Goal: Information Seeking & Learning: Understand process/instructions

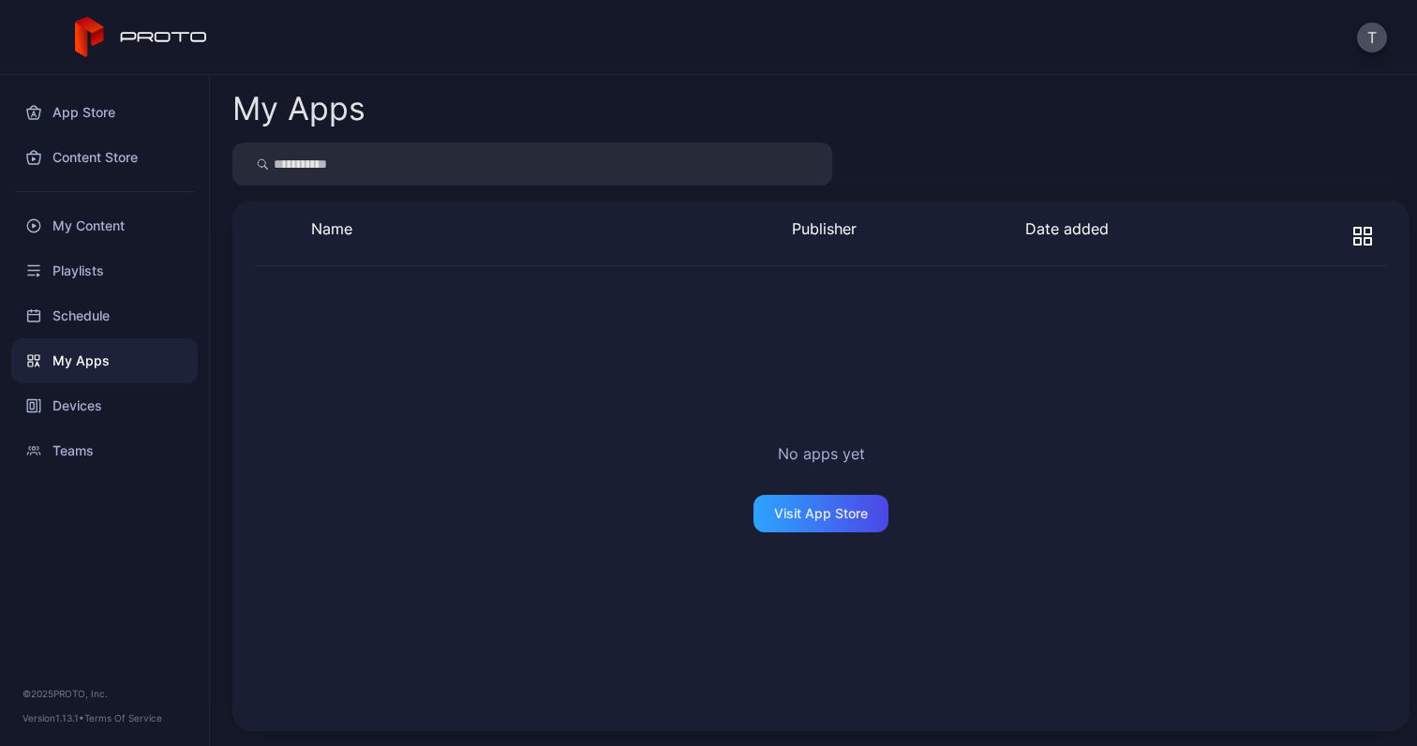
click at [83, 356] on div "My Apps" at bounding box center [104, 360] width 186 height 45
click at [215, 36] on div "T" at bounding box center [708, 37] width 1417 height 75
click at [184, 56] on icon at bounding box center [141, 37] width 133 height 41
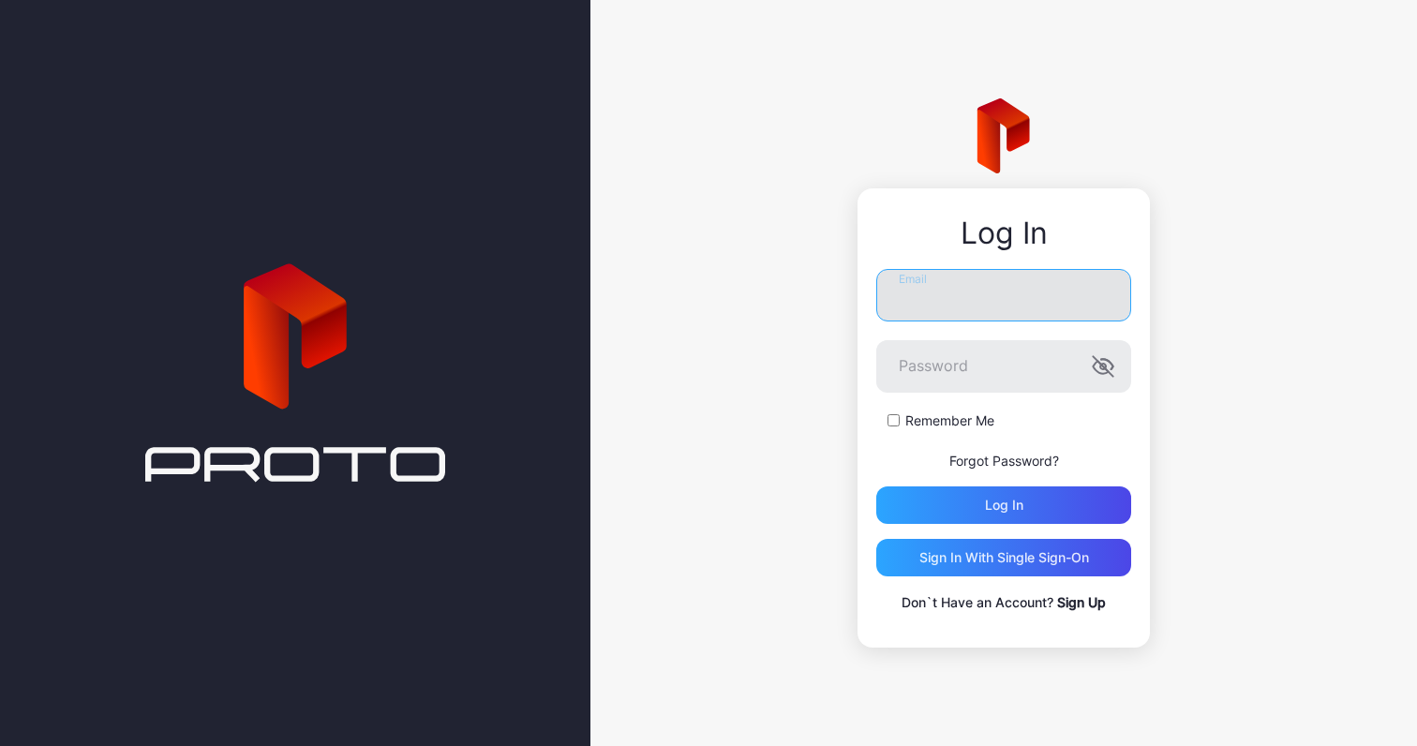
click at [1037, 307] on input "Email" at bounding box center [1003, 295] width 255 height 52
type input "**********"
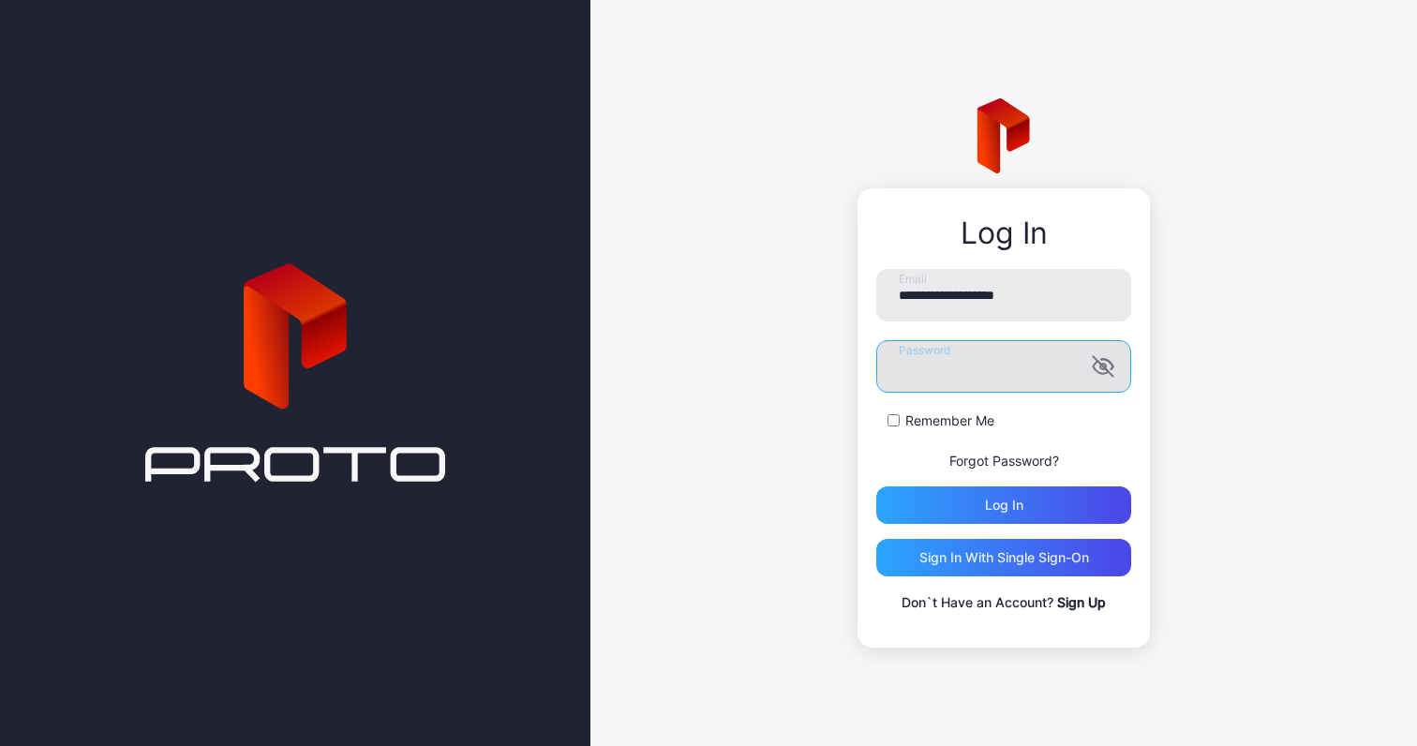
click at [876, 486] on button "Log in" at bounding box center [1003, 504] width 255 height 37
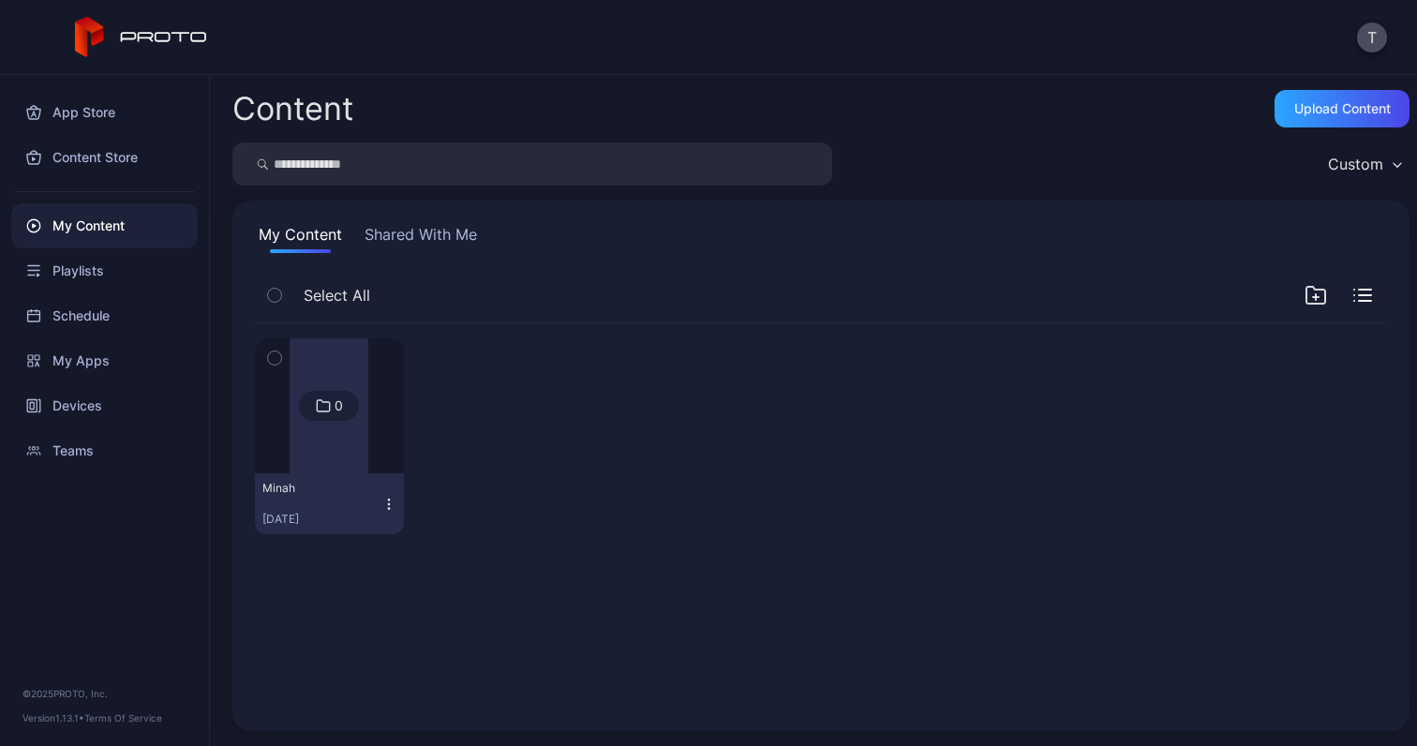
click at [353, 384] on div at bounding box center [328, 405] width 79 height 135
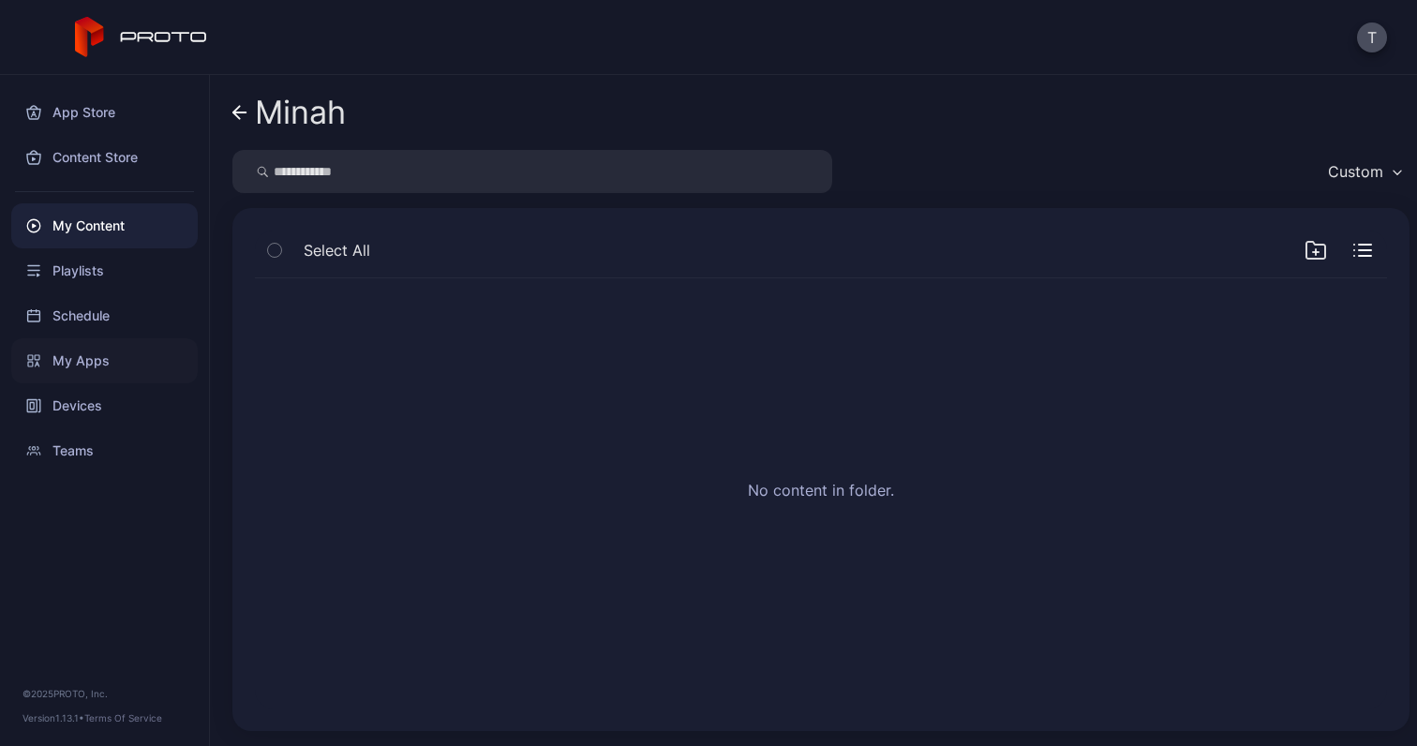
click at [115, 344] on div "My Apps" at bounding box center [104, 360] width 186 height 45
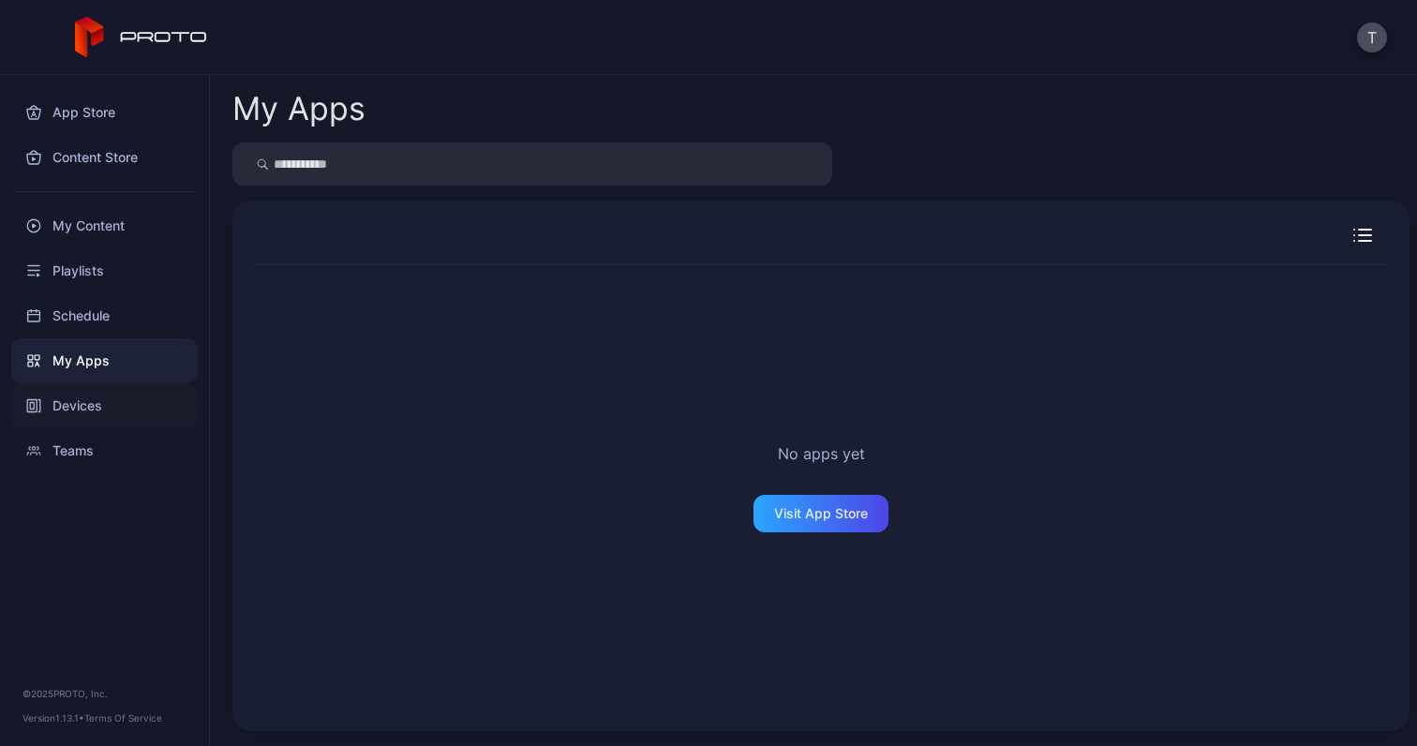
click at [99, 408] on div "Devices" at bounding box center [104, 405] width 186 height 45
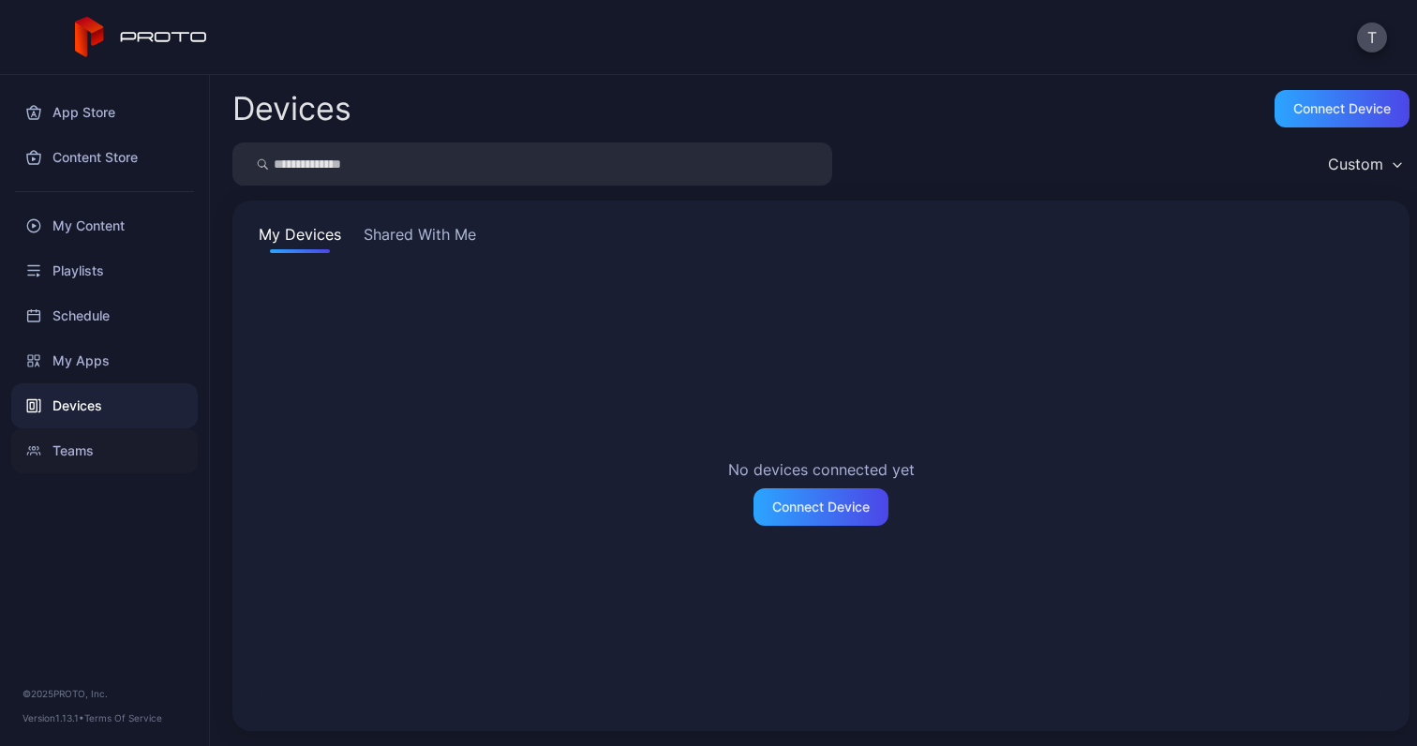
click at [98, 453] on div "Teams" at bounding box center [104, 450] width 186 height 45
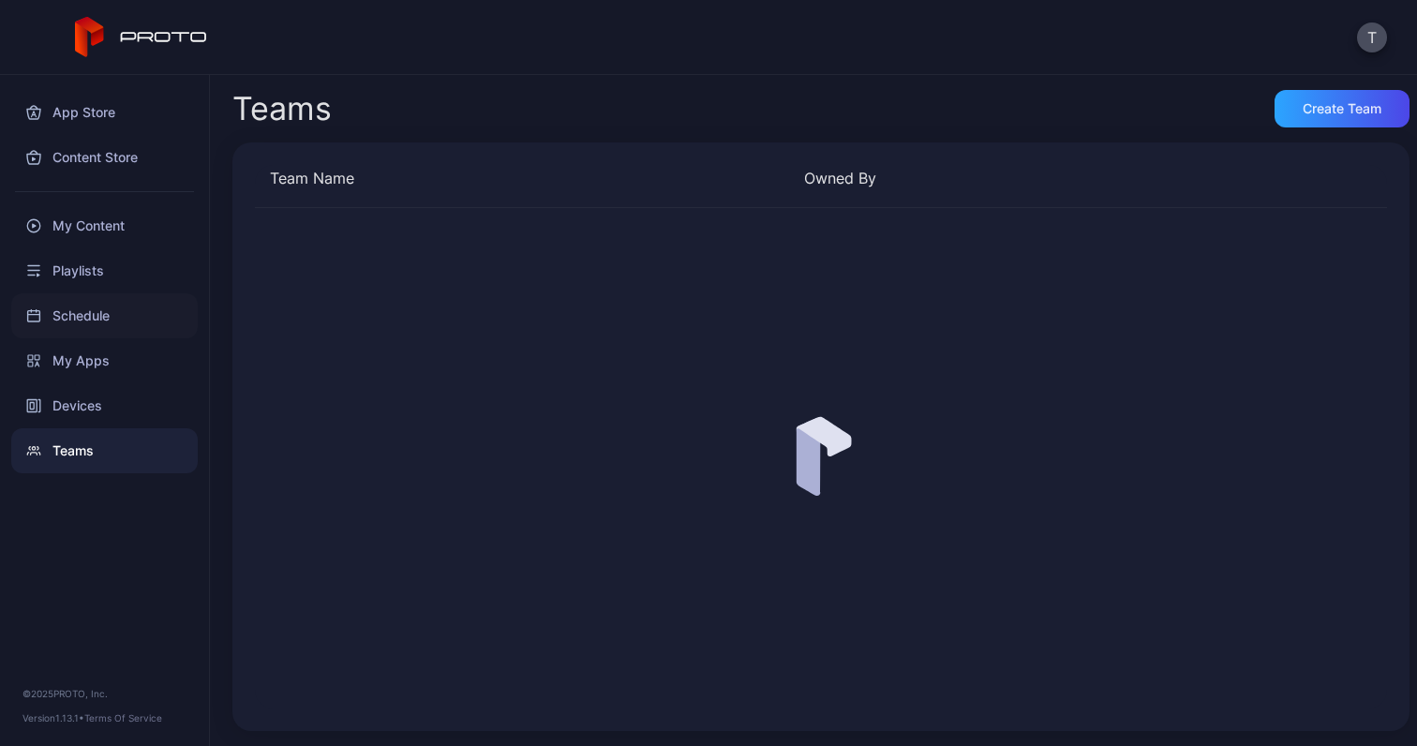
click at [120, 308] on div "Schedule" at bounding box center [104, 315] width 186 height 45
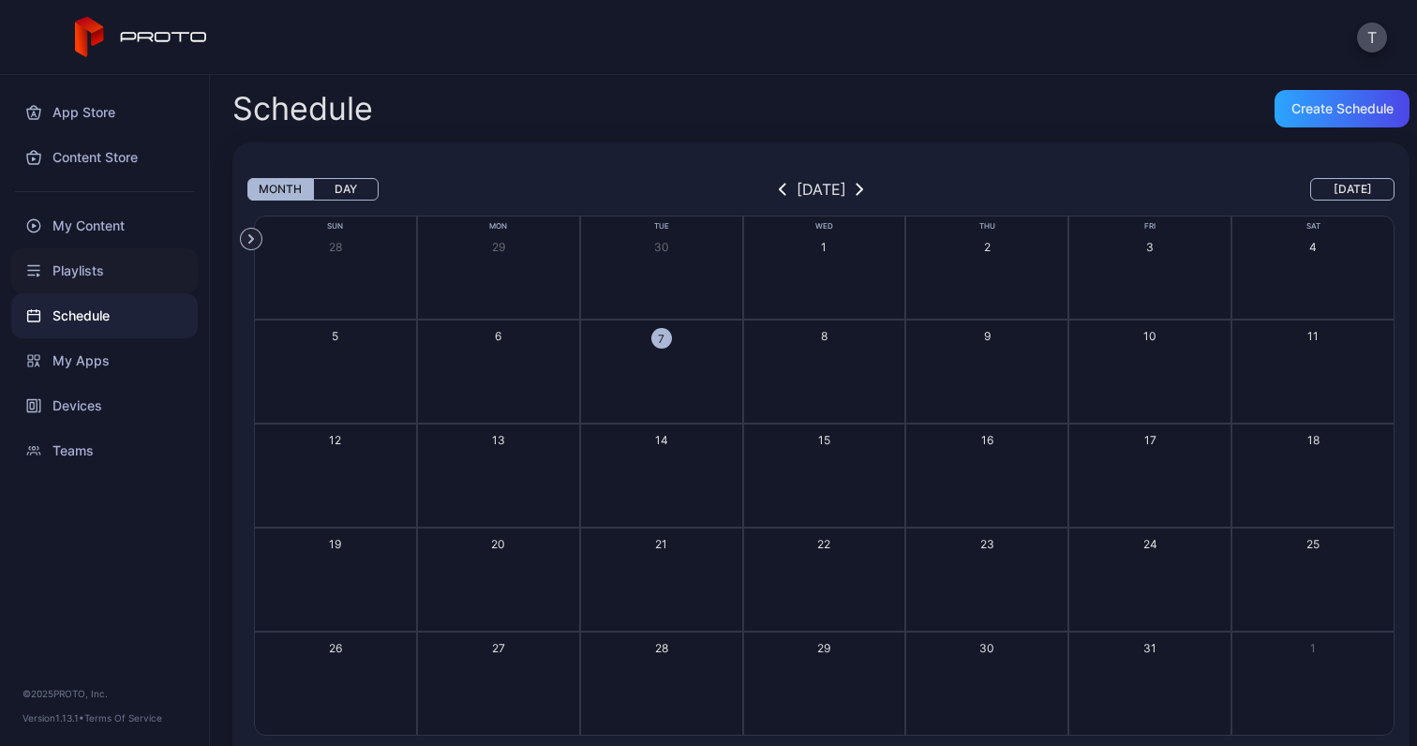
click at [133, 261] on div "Playlists" at bounding box center [104, 270] width 186 height 45
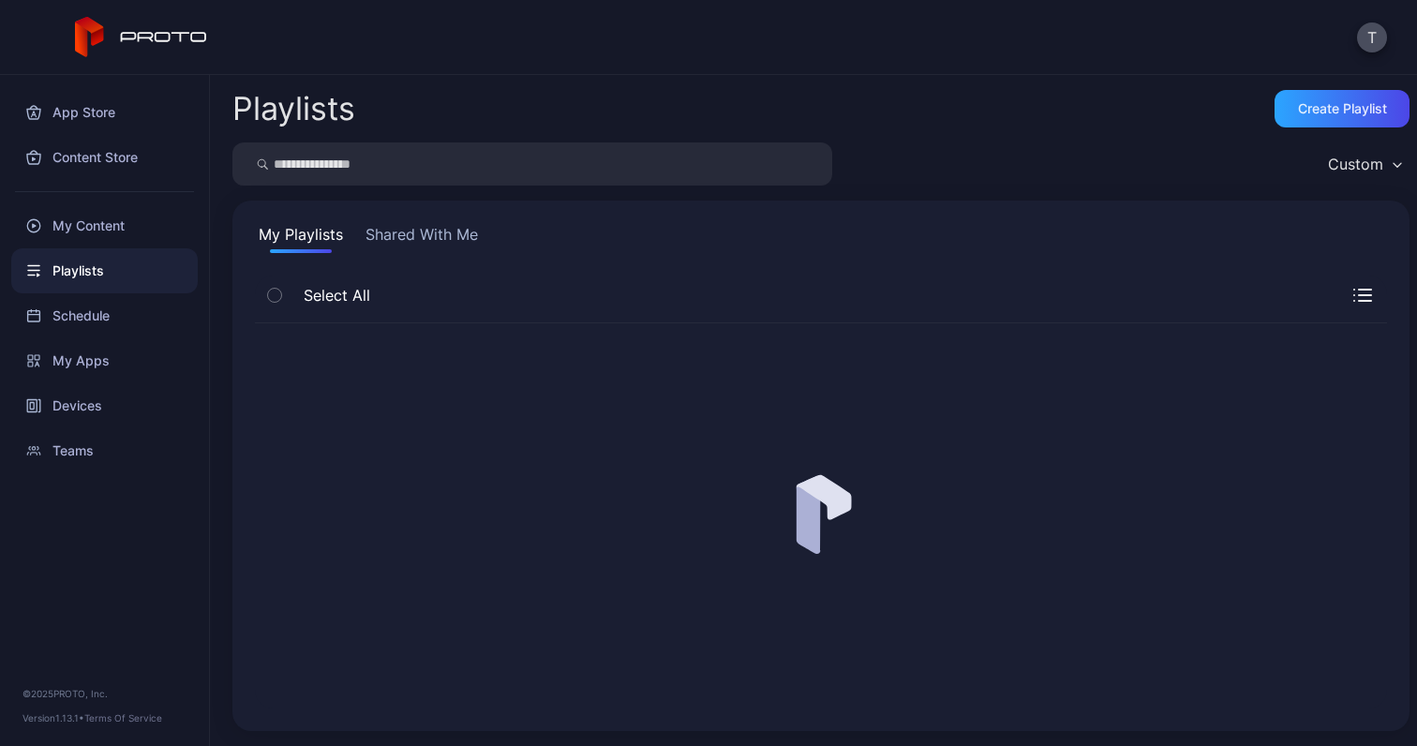
click at [141, 233] on div "My Content" at bounding box center [104, 225] width 186 height 45
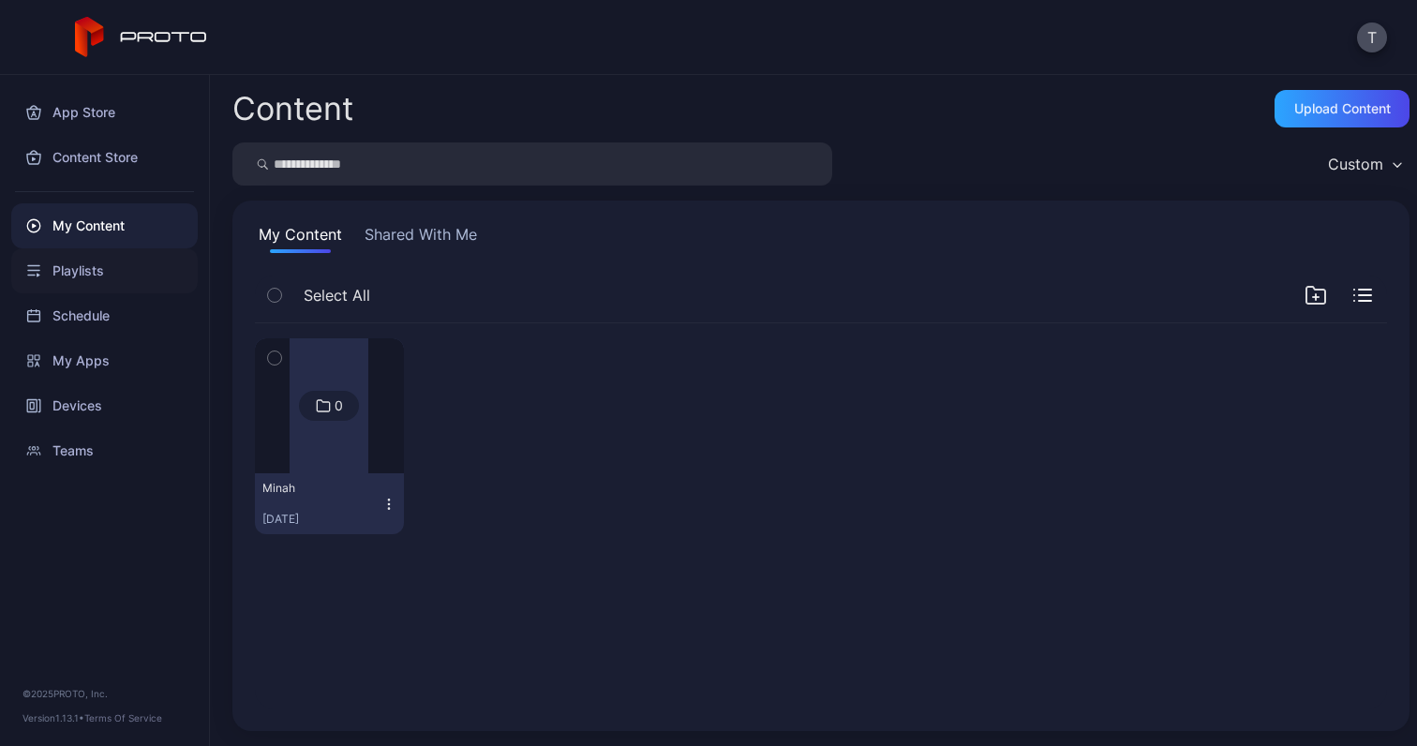
click at [141, 271] on div "Playlists" at bounding box center [104, 270] width 186 height 45
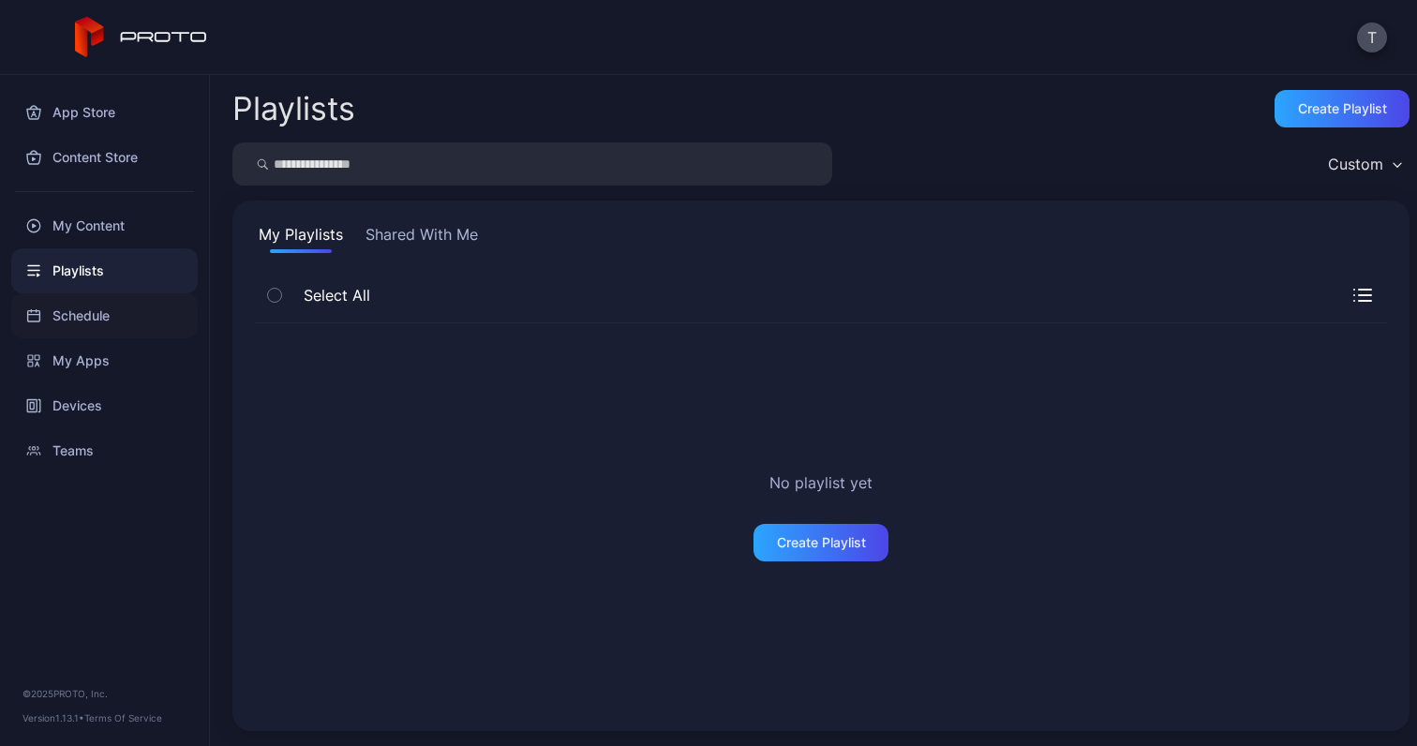
click at [139, 313] on div "Schedule" at bounding box center [104, 315] width 186 height 45
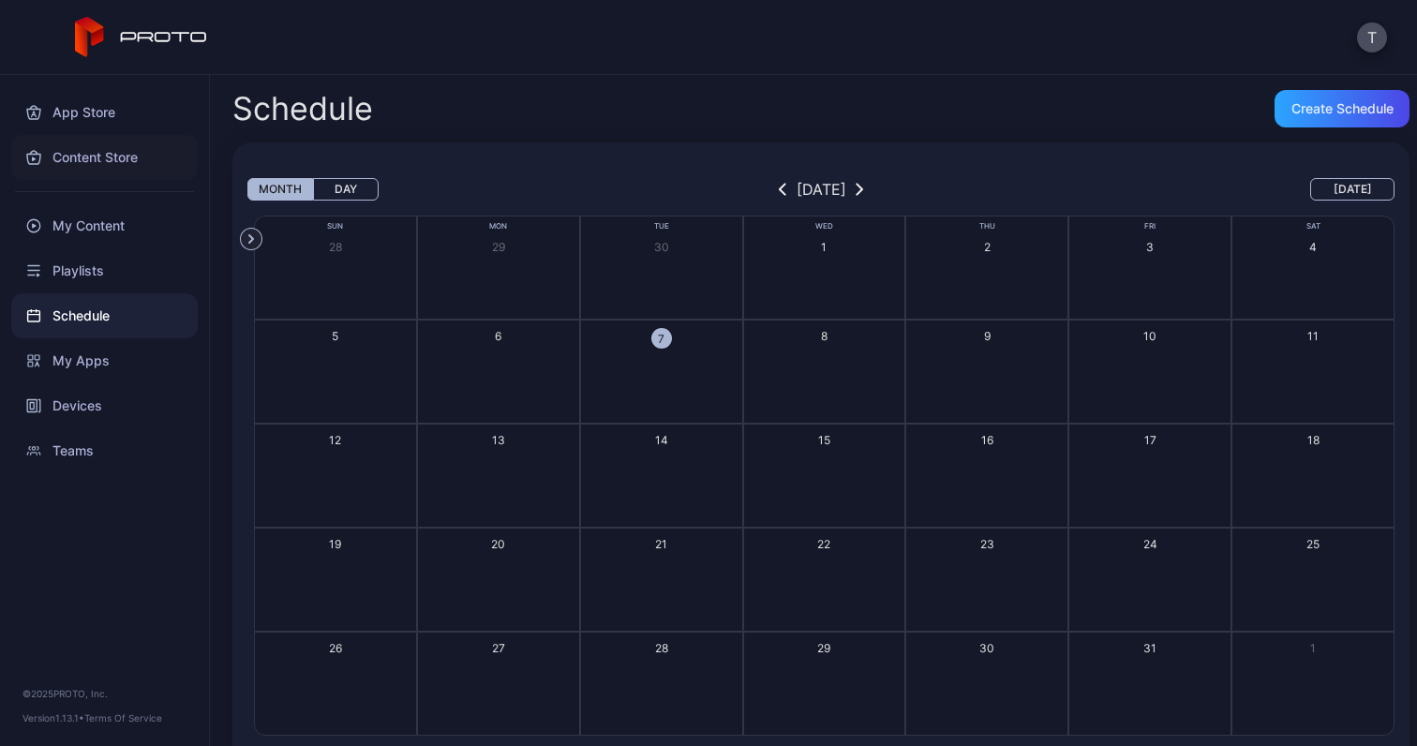
click at [126, 179] on div "Content Store" at bounding box center [104, 157] width 186 height 45
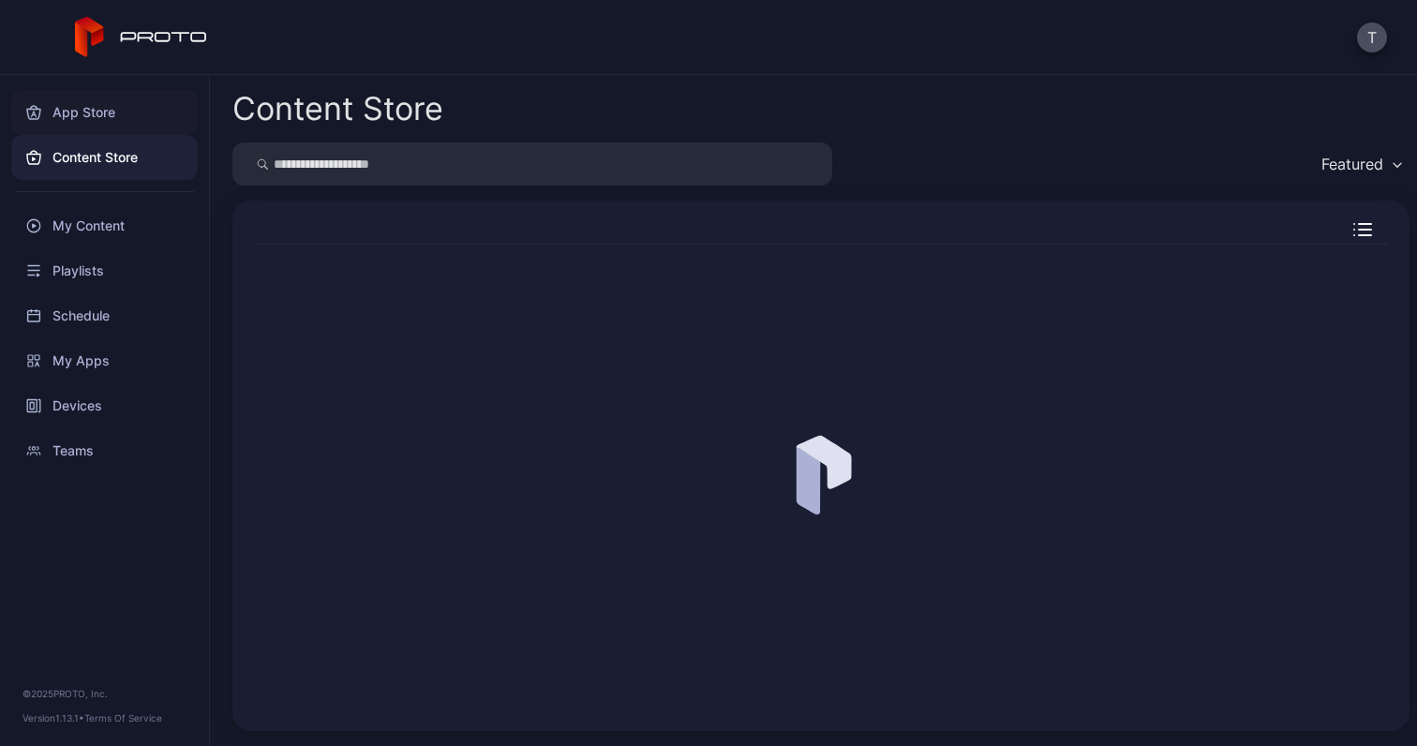
click at [129, 111] on div "App Store" at bounding box center [104, 112] width 186 height 45
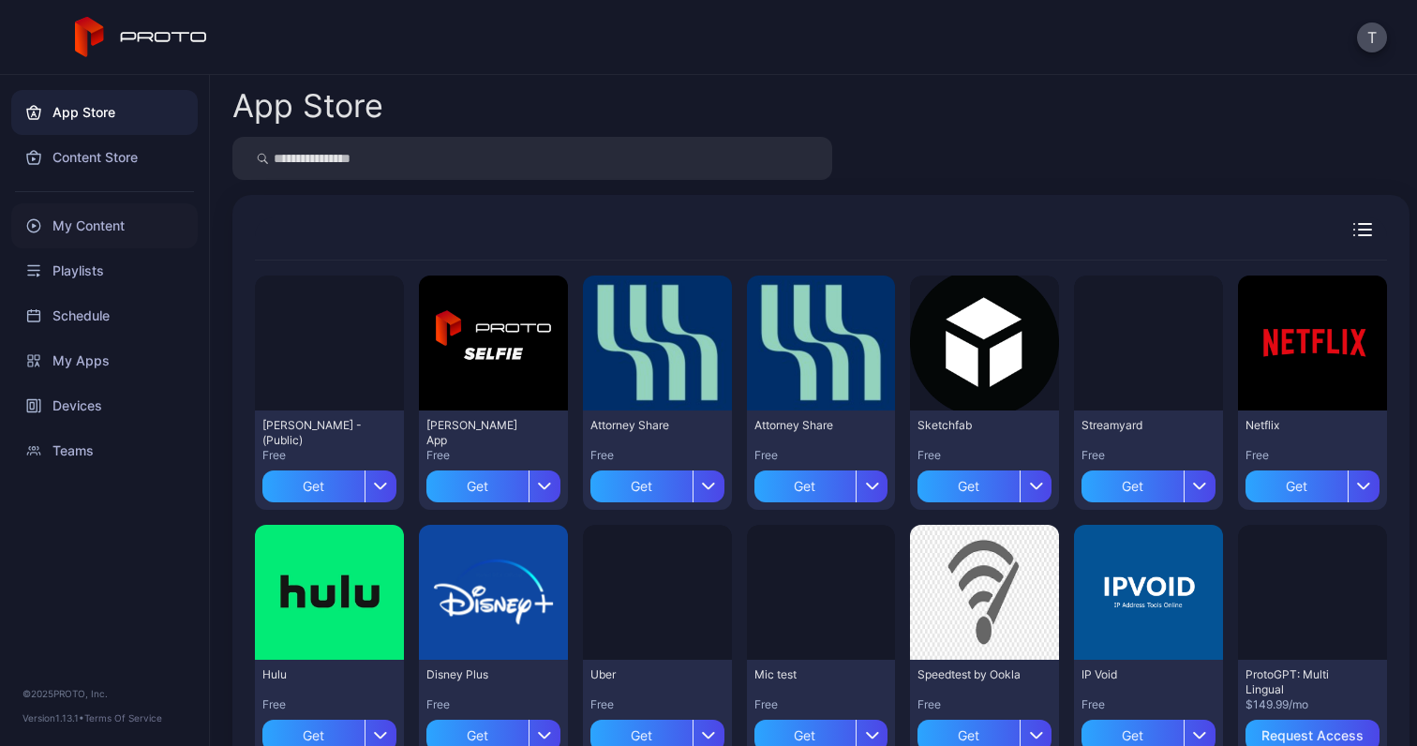
click at [126, 234] on div "My Content" at bounding box center [104, 225] width 186 height 45
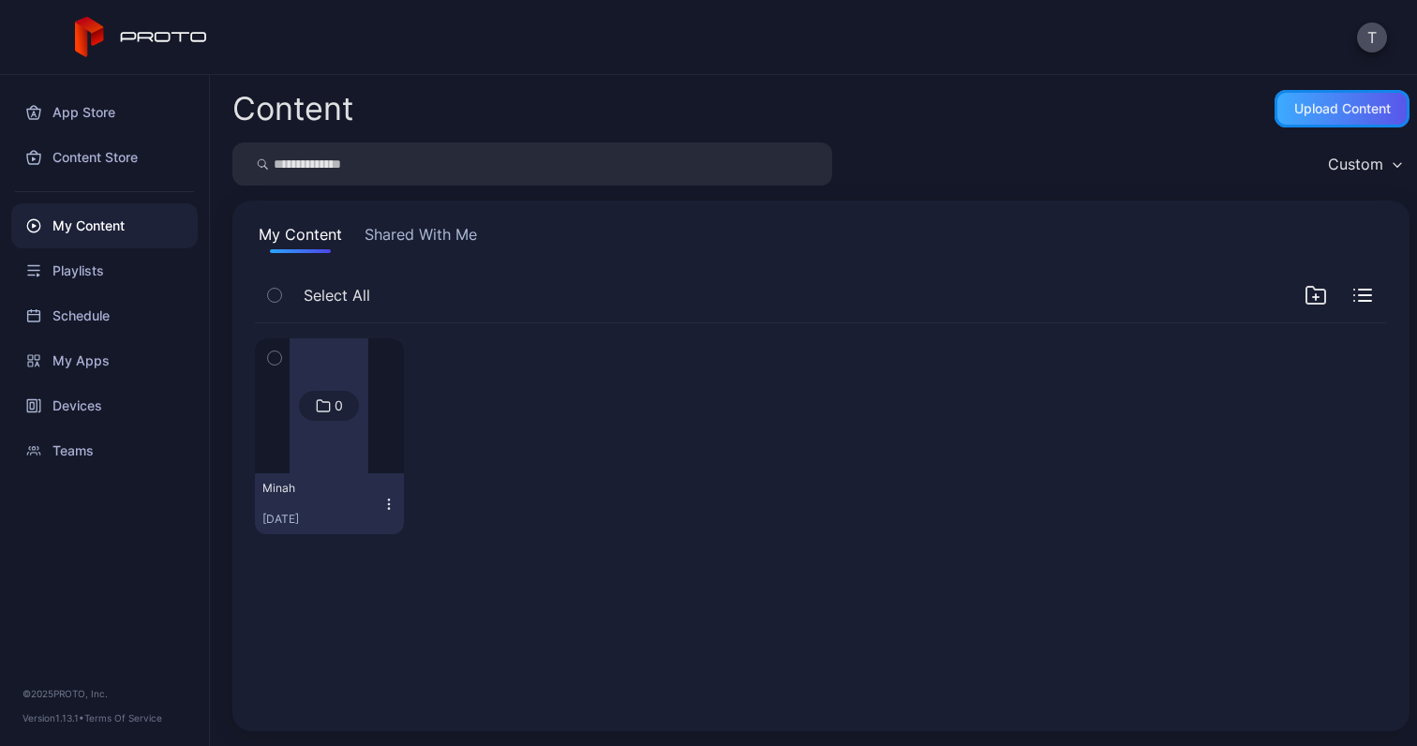
click at [1342, 107] on div "Upload Content" at bounding box center [1342, 108] width 96 height 15
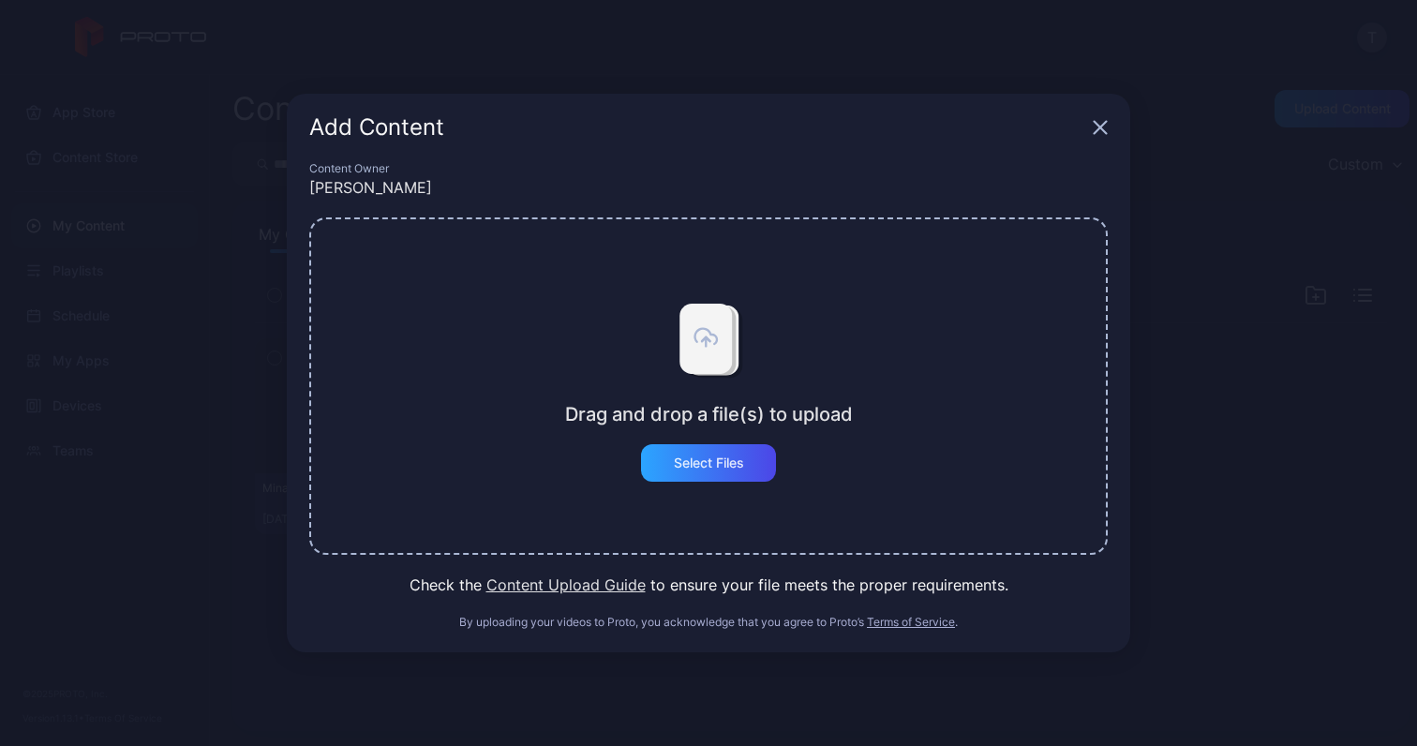
click at [549, 578] on button "Content Upload Guide" at bounding box center [565, 584] width 159 height 22
